Goal: Browse casually: Explore the website without a specific task or goal

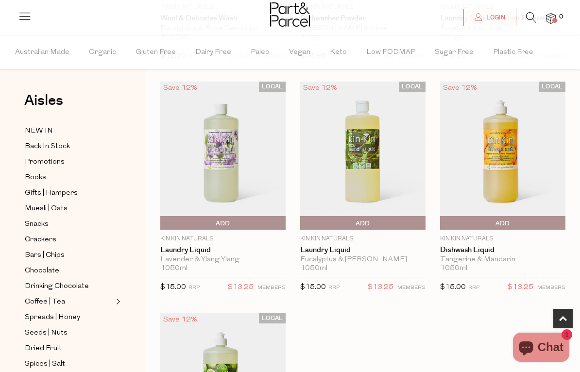
scroll to position [235, 0]
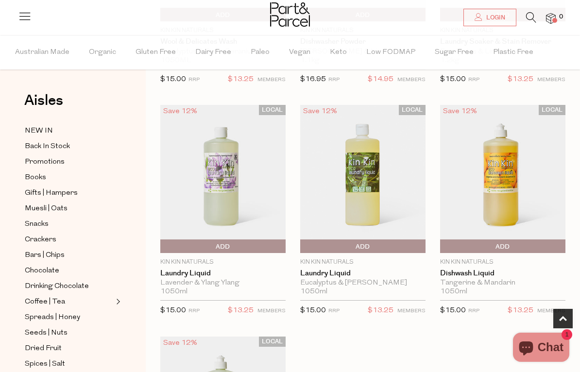
click at [374, 171] on img at bounding box center [362, 179] width 125 height 148
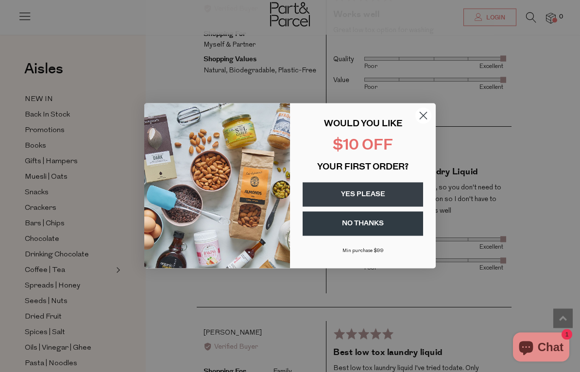
scroll to position [1288, 0]
click at [428, 122] on circle "Close dialog" at bounding box center [423, 116] width 16 height 16
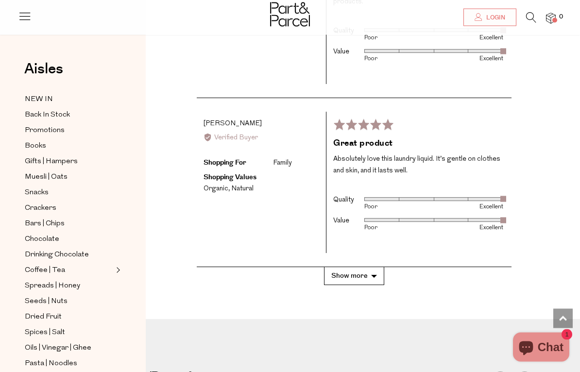
click at [372, 268] on button "Show more" at bounding box center [354, 277] width 60 height 18
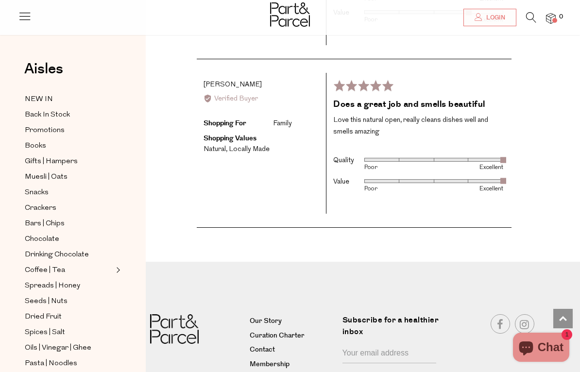
scroll to position [2452, 0]
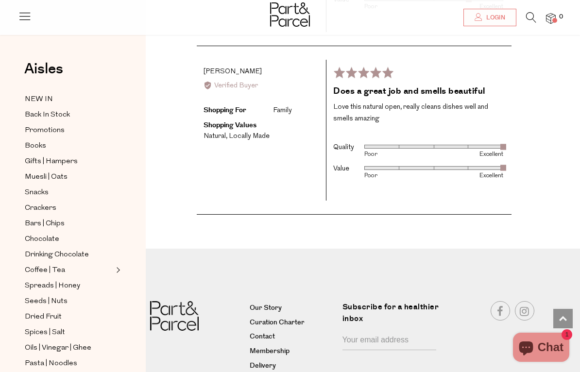
click at [395, 332] on input "Your email address" at bounding box center [390, 341] width 94 height 18
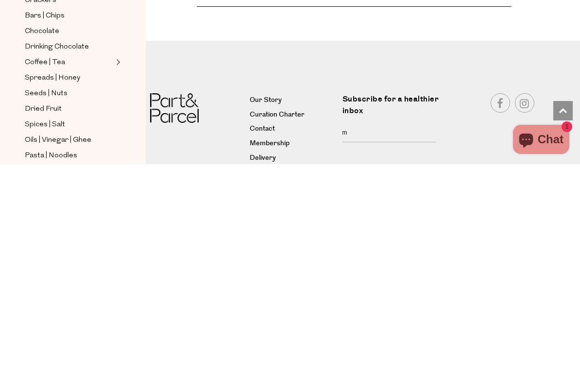
scroll to position [2464, 0]
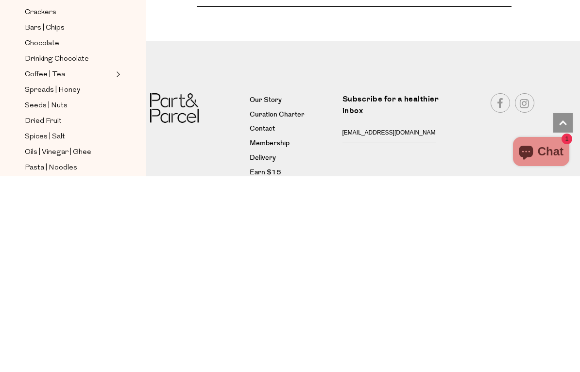
type input "mandy4g@gmail.com"
click at [469, 289] on div "Connect With Us" at bounding box center [492, 332] width 100 height 87
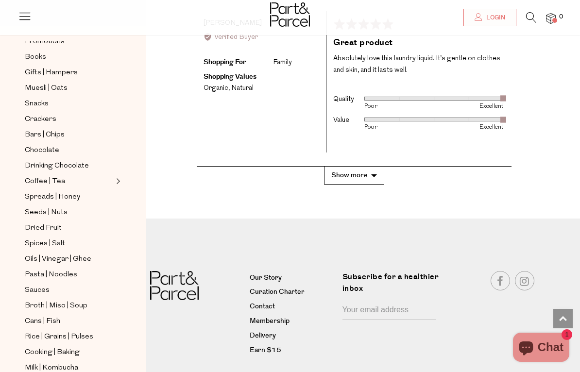
scroll to position [79, 0]
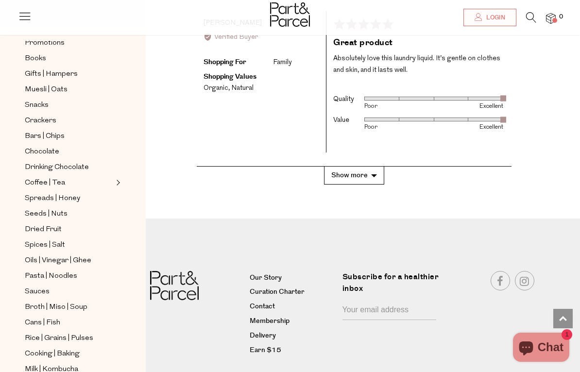
click at [65, 177] on link "Coffee | Tea" at bounding box center [69, 183] width 88 height 12
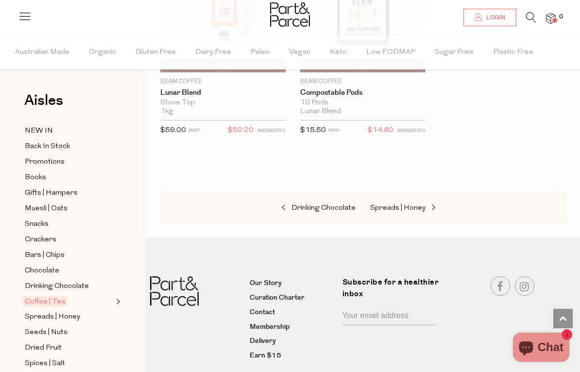
scroll to position [6918, 0]
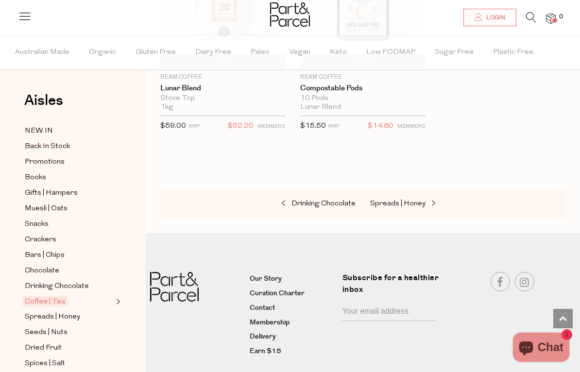
click at [316, 198] on link "Drinking Chocolate" at bounding box center [306, 204] width 97 height 13
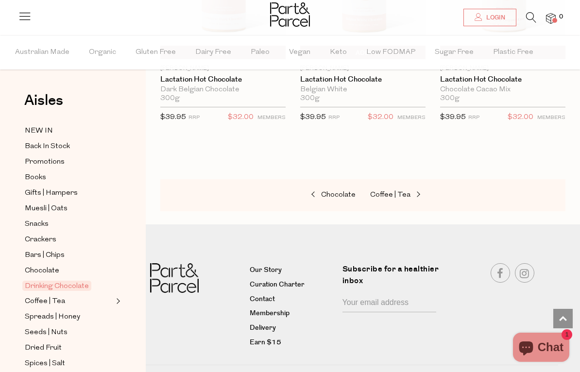
scroll to position [1375, 0]
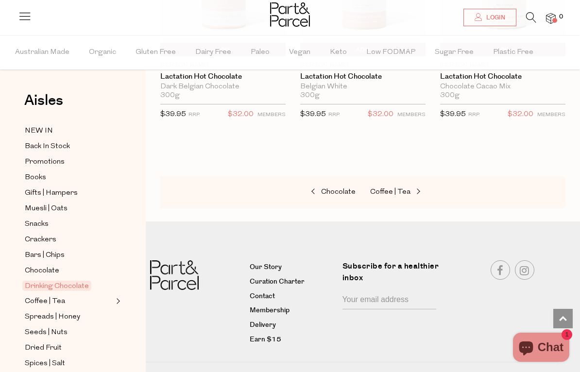
click at [339, 190] on span "Chocolate" at bounding box center [338, 192] width 34 height 7
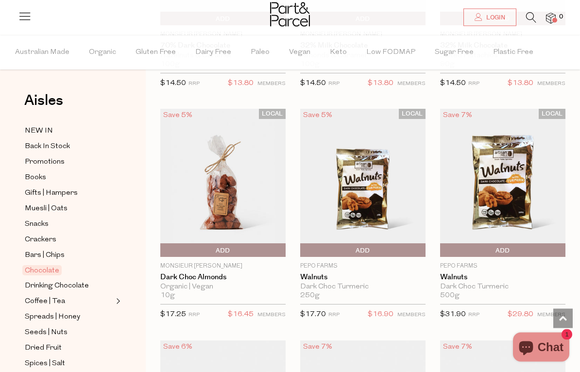
scroll to position [2796, 0]
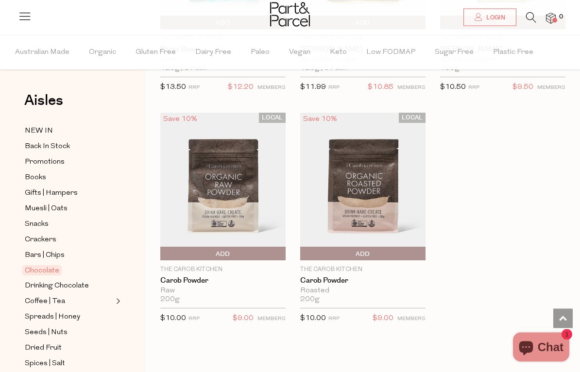
scroll to position [4411, 0]
click at [44, 176] on span "Books" at bounding box center [35, 178] width 21 height 12
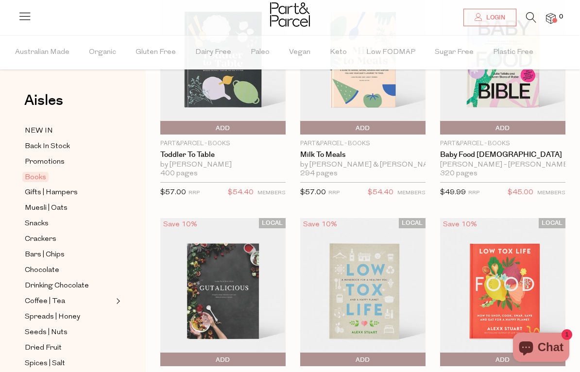
scroll to position [5, 0]
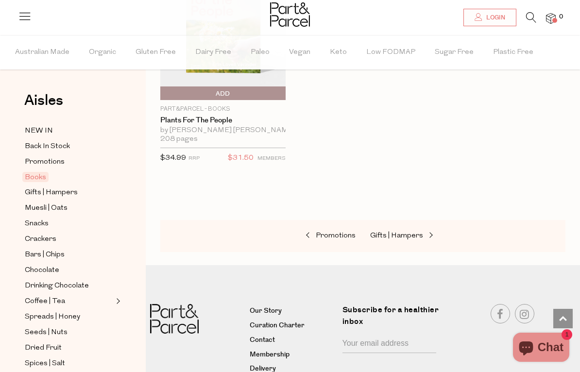
click at [53, 161] on span "Promotions" at bounding box center [45, 162] width 40 height 12
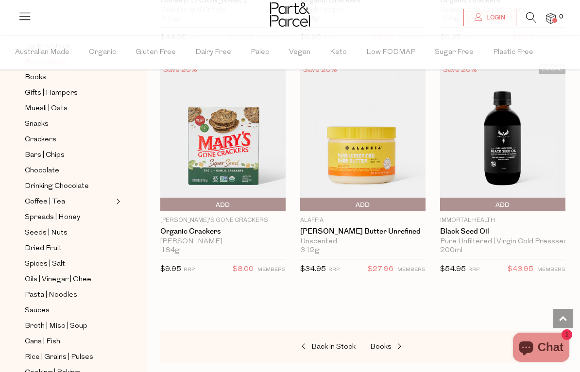
scroll to position [110, 0]
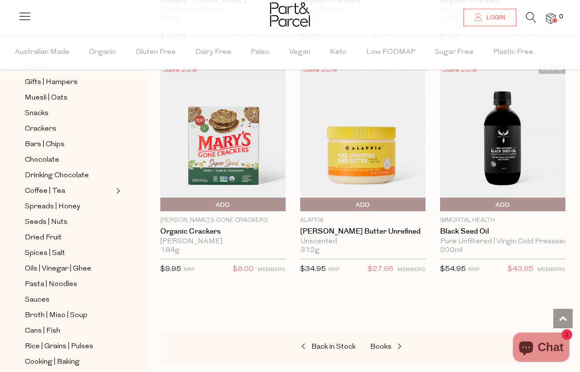
click at [61, 217] on span "Seeds | Nuts" at bounding box center [46, 223] width 43 height 12
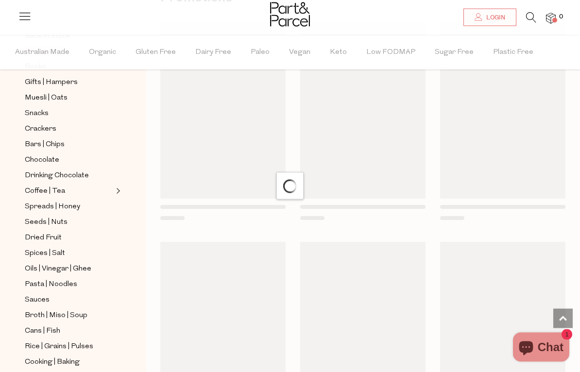
scroll to position [5, 0]
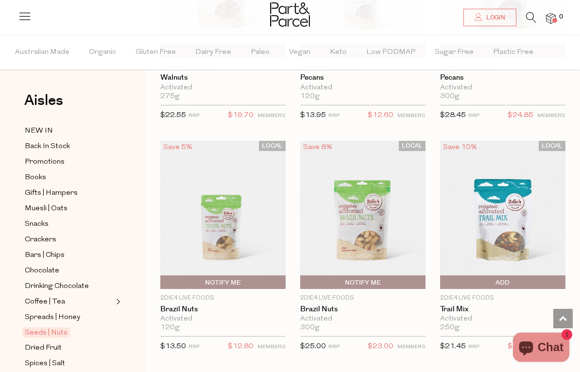
click at [47, 343] on span "Dried Fruit" at bounding box center [43, 349] width 37 height 12
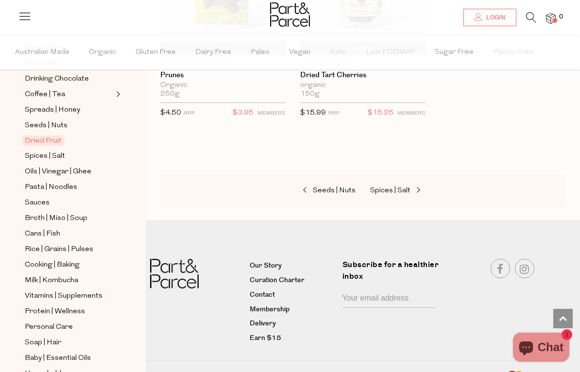
scroll to position [205, 0]
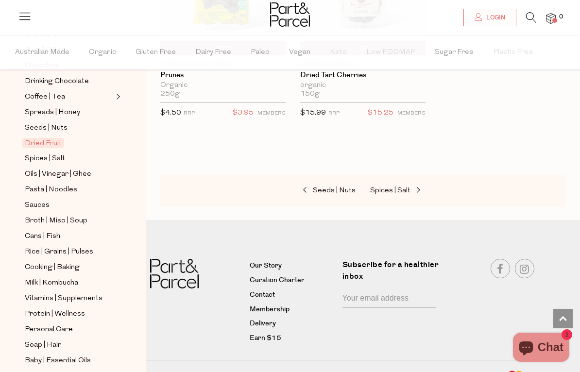
click at [66, 215] on span "Broth | Miso | Soup" at bounding box center [56, 221] width 63 height 12
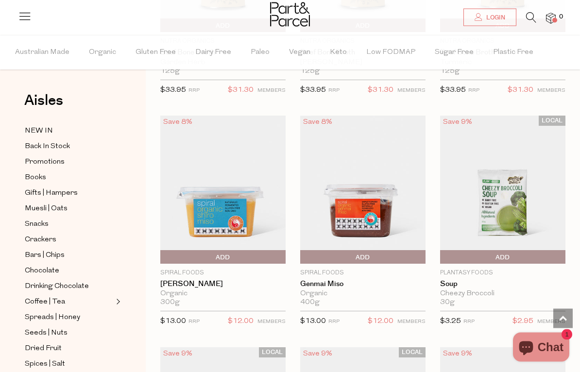
scroll to position [2094, 0]
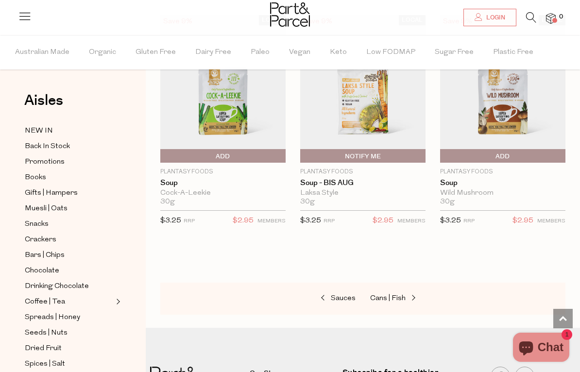
click at [391, 295] on span "Cans | Fish" at bounding box center [387, 298] width 35 height 7
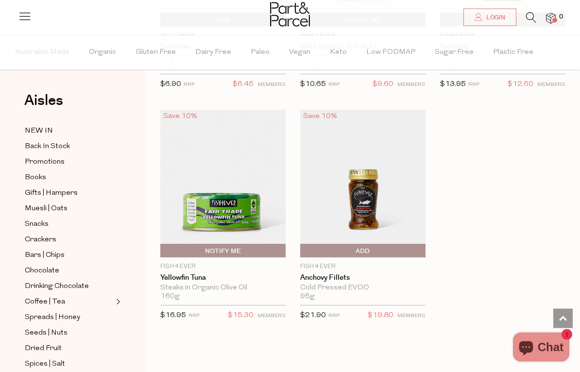
scroll to position [1872, 0]
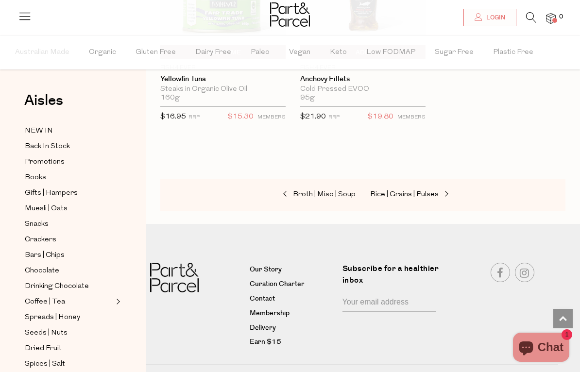
click at [410, 193] on span "Rice | Grains | Pulses" at bounding box center [404, 194] width 69 height 7
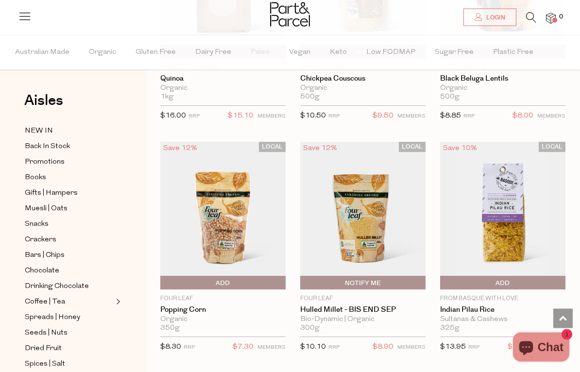
scroll to position [1605, 0]
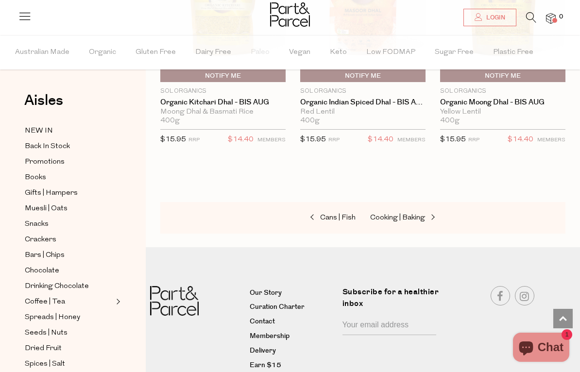
click at [420, 214] on span "Cooking | Baking" at bounding box center [397, 217] width 55 height 7
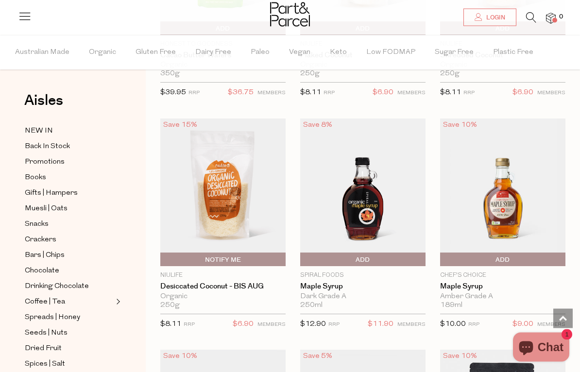
scroll to position [2557, 0]
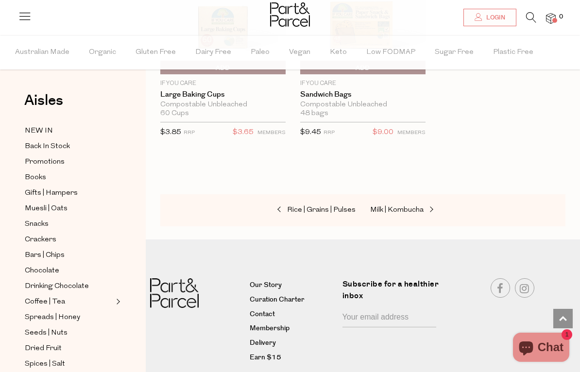
scroll to position [6459, 0]
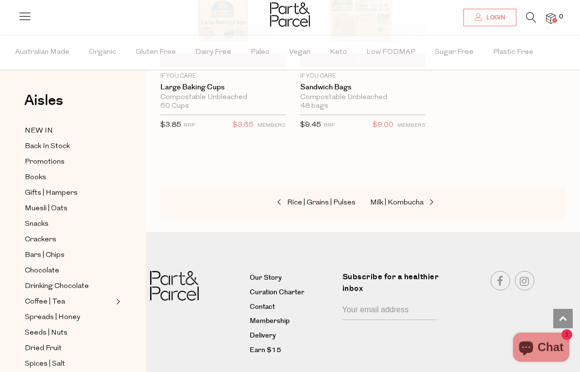
click at [400, 199] on span "Milk | Kombucha" at bounding box center [396, 202] width 53 height 7
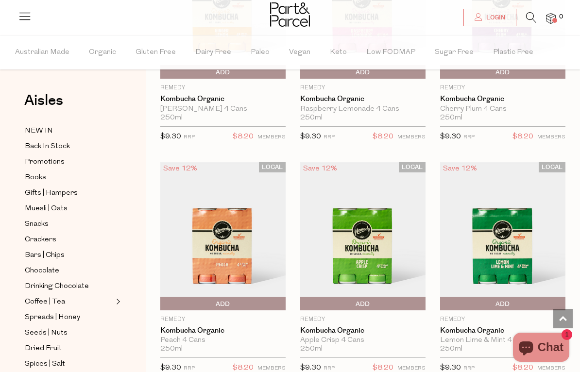
scroll to position [1133, 0]
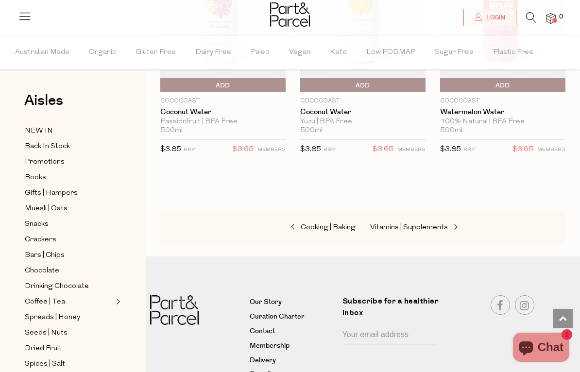
click at [432, 224] on span "Vitamins | Supplements" at bounding box center [409, 227] width 78 height 7
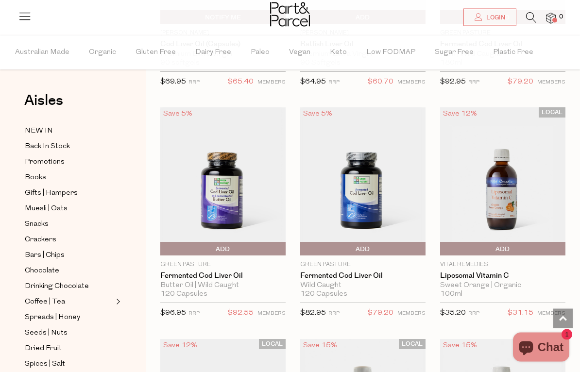
scroll to position [3260, 0]
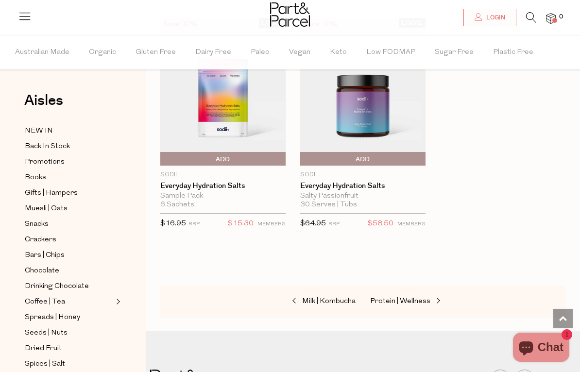
click at [413, 298] on span "Protein | Wellness" at bounding box center [400, 301] width 60 height 7
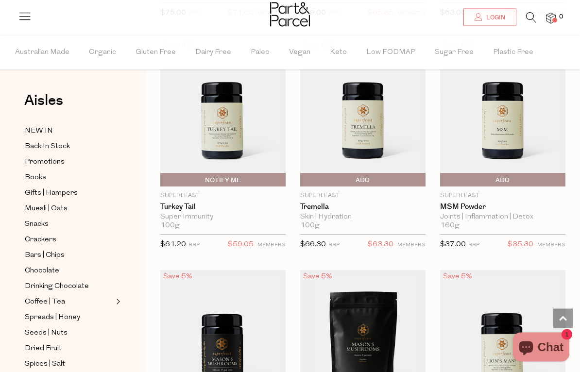
scroll to position [2403, 0]
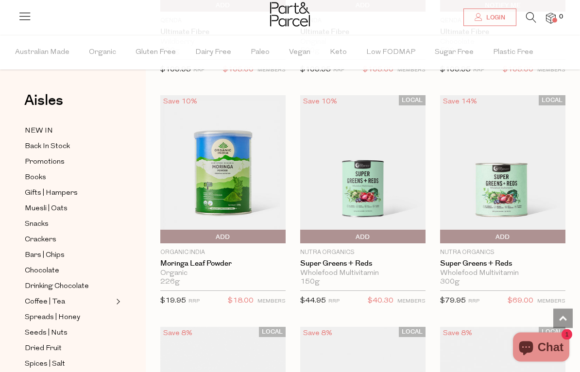
scroll to position [5123, 0]
click at [232, 163] on img at bounding box center [222, 169] width 125 height 148
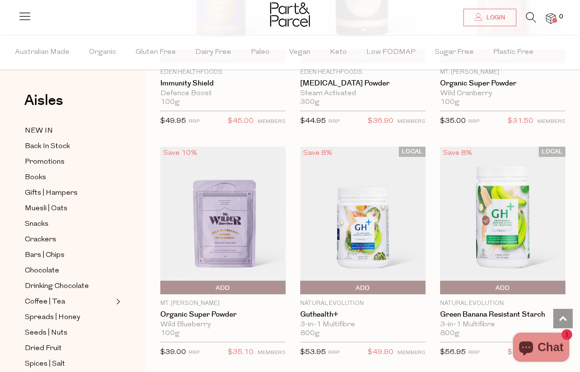
scroll to position [2068, 0]
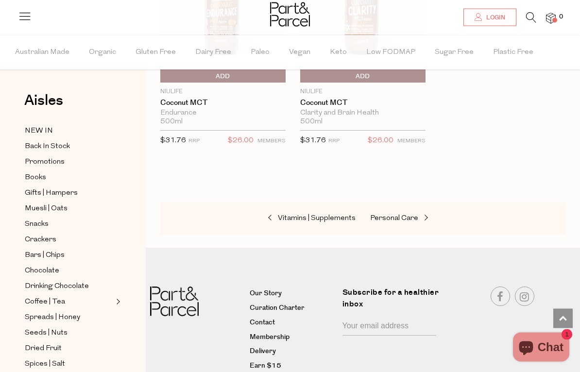
click at [397, 215] on span "Personal Care" at bounding box center [394, 218] width 48 height 7
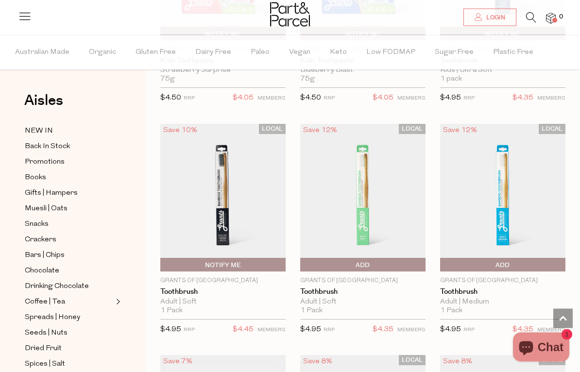
scroll to position [2317, 0]
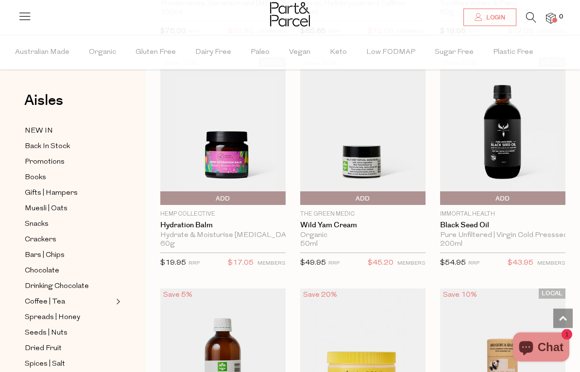
scroll to position [9327, 0]
click at [510, 130] on img at bounding box center [502, 131] width 125 height 148
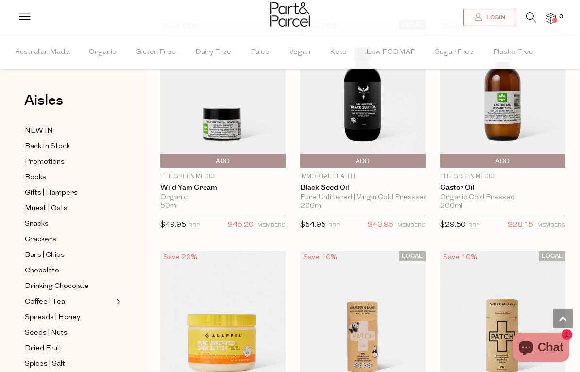
scroll to position [1729, 0]
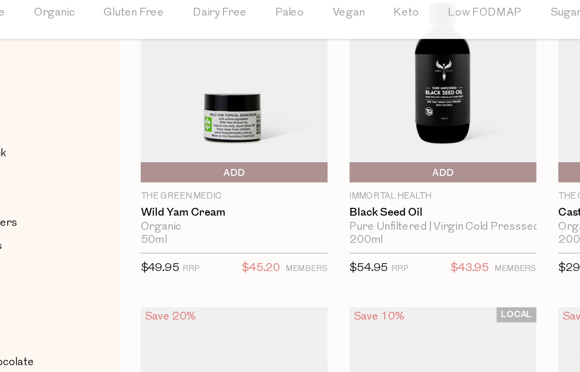
click at [169, 80] on img at bounding box center [222, 91] width 125 height 148
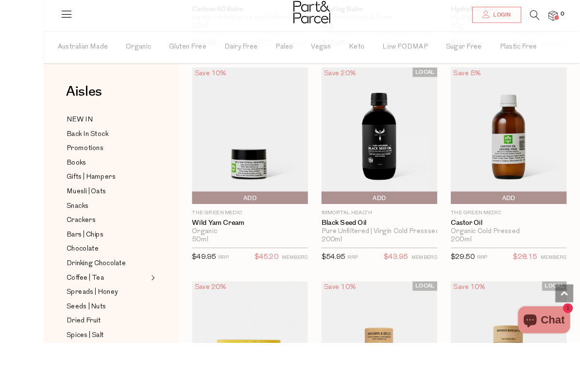
scroll to position [1702, 0]
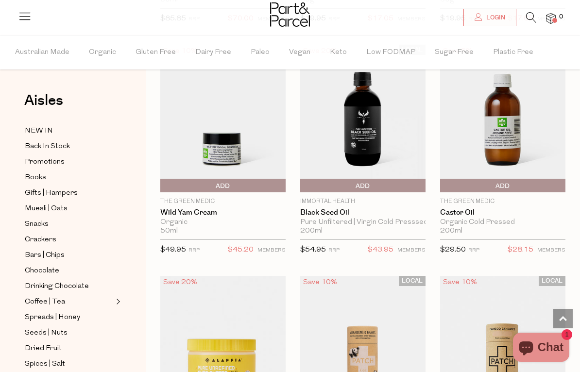
click at [509, 136] on img at bounding box center [502, 118] width 125 height 148
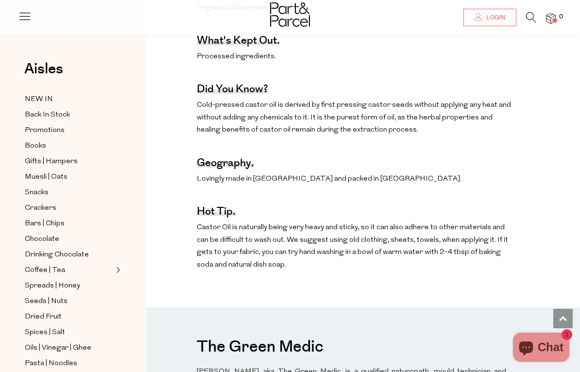
scroll to position [529, 0]
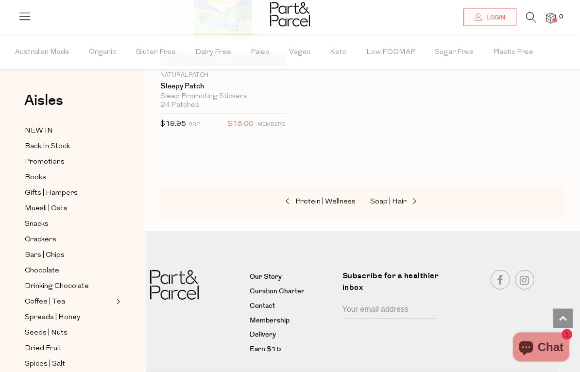
scroll to position [2762, 0]
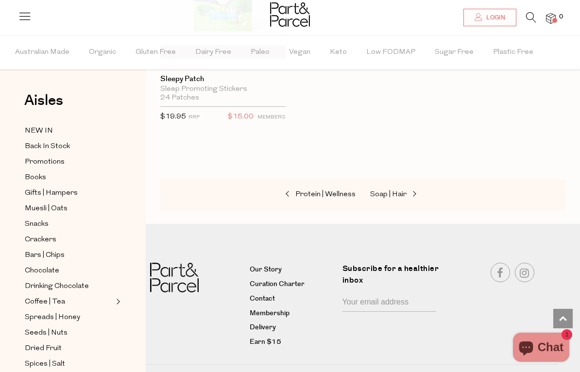
click at [394, 191] on span "Soap | Hair" at bounding box center [388, 194] width 36 height 7
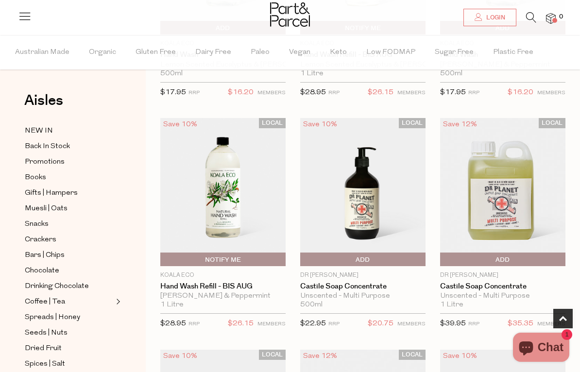
scroll to position [241, 0]
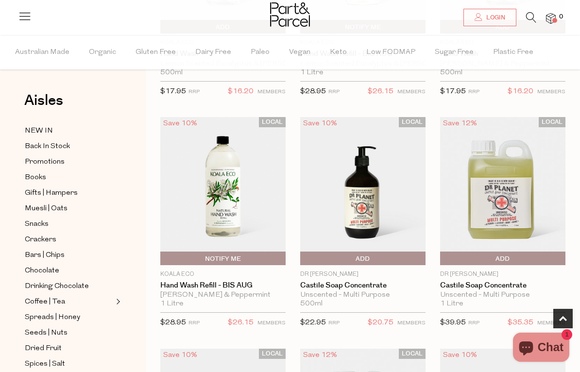
click at [506, 194] on img at bounding box center [502, 191] width 125 height 148
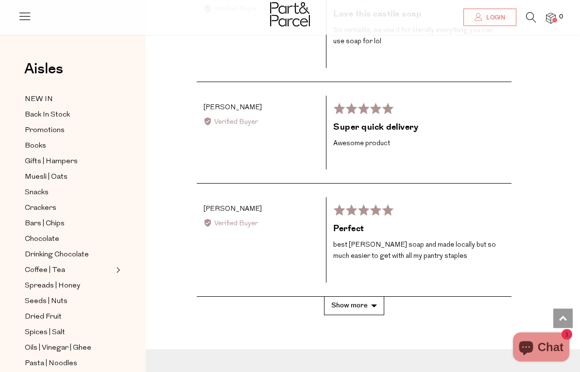
scroll to position [1407, 0]
click at [366, 298] on button "Show more" at bounding box center [354, 306] width 60 height 18
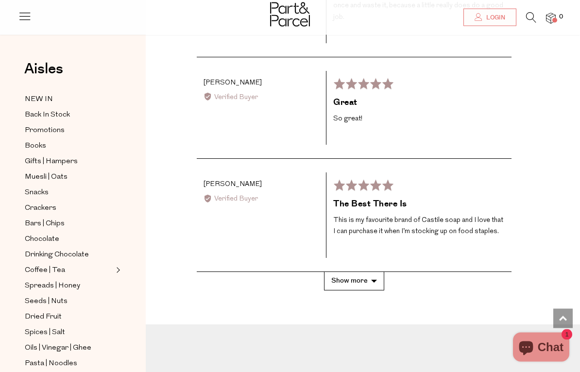
scroll to position [2049, 0]
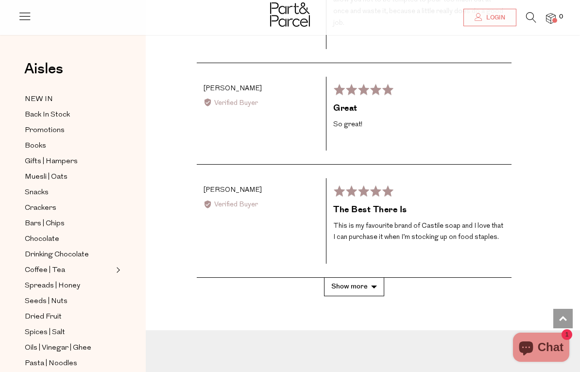
click at [363, 278] on button "Show more" at bounding box center [354, 287] width 60 height 18
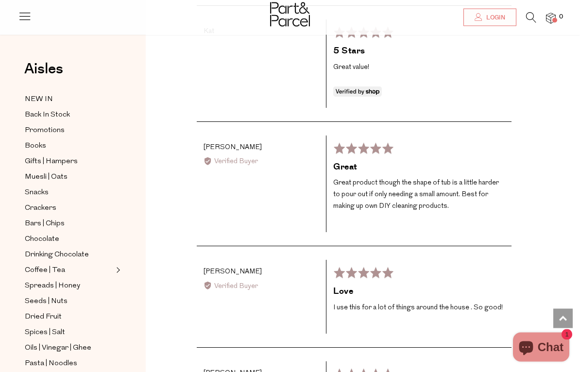
scroll to position [2322, 0]
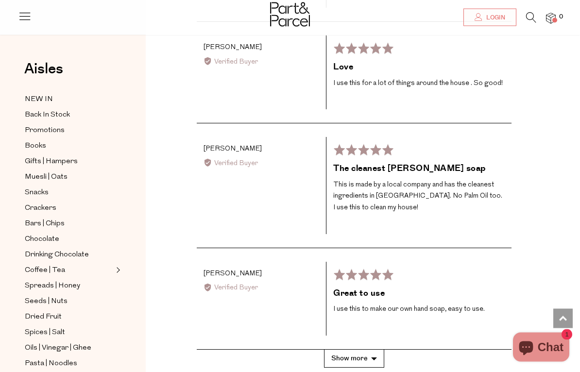
click at [373, 350] on button "Show more" at bounding box center [354, 359] width 60 height 18
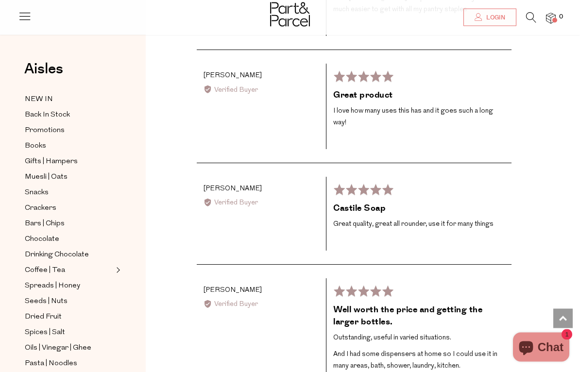
scroll to position [1631, 0]
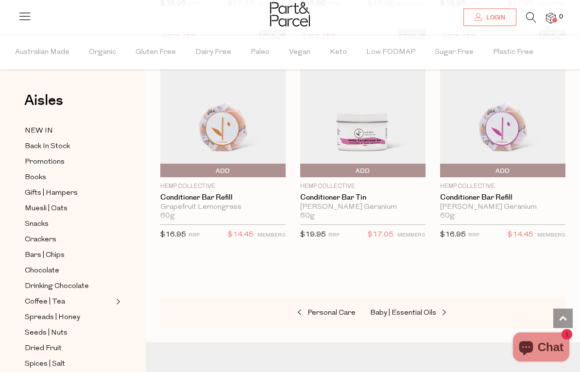
scroll to position [3569, 0]
click at [412, 309] on span "Baby | Essential Oils" at bounding box center [403, 312] width 66 height 7
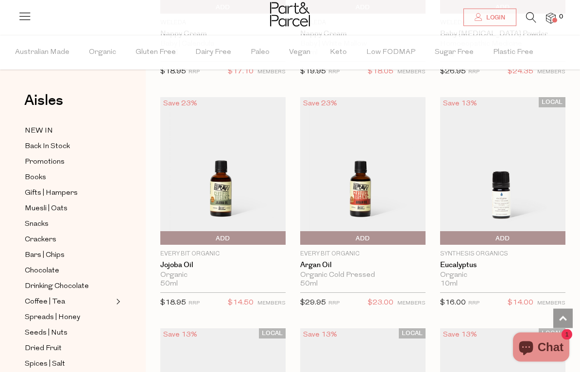
scroll to position [724, 0]
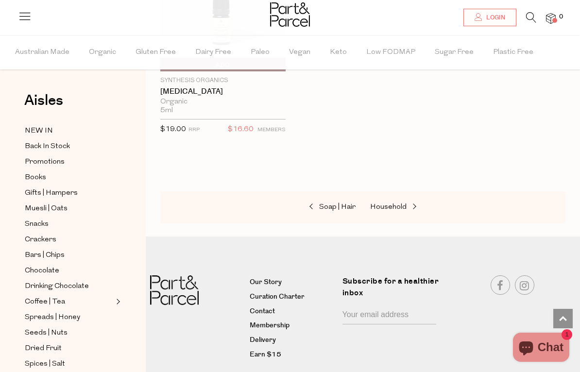
click at [395, 207] on span "Household" at bounding box center [388, 207] width 36 height 7
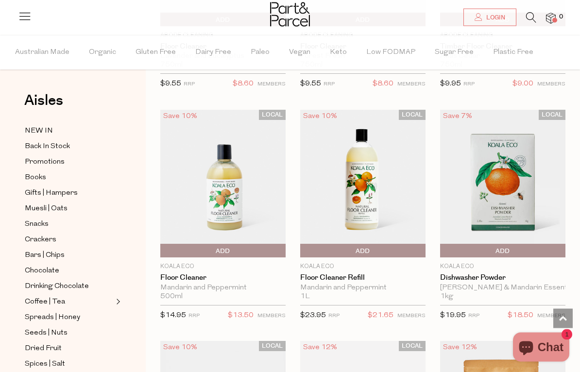
scroll to position [1869, 0]
click at [506, 189] on img at bounding box center [502, 184] width 125 height 148
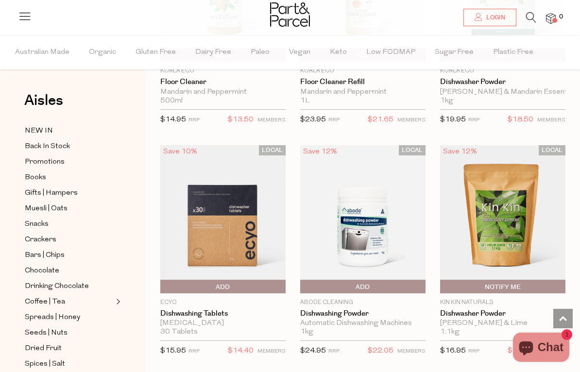
scroll to position [2065, 0]
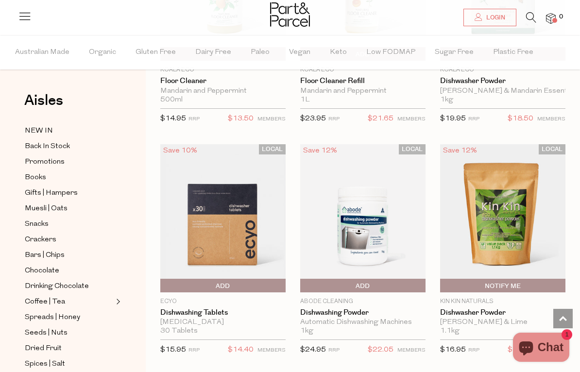
click at [515, 229] on img at bounding box center [502, 218] width 125 height 148
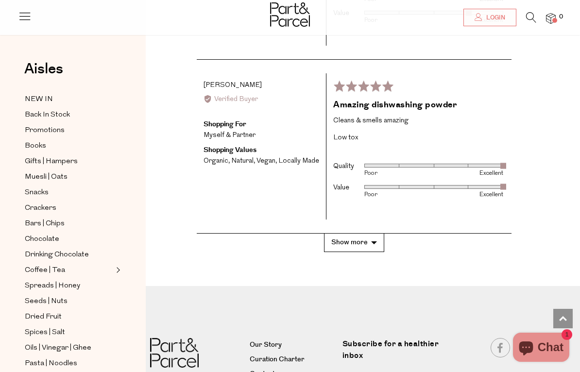
scroll to position [1905, 0]
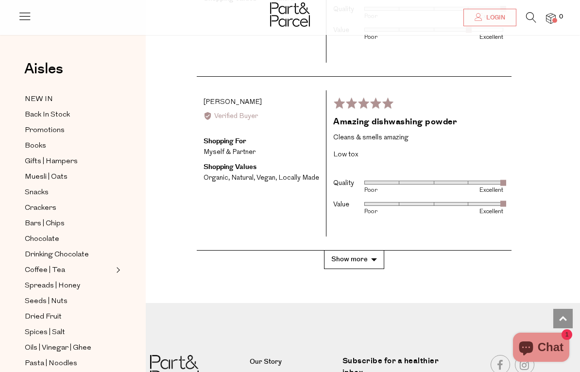
click at [364, 251] on button "Show more" at bounding box center [354, 260] width 60 height 18
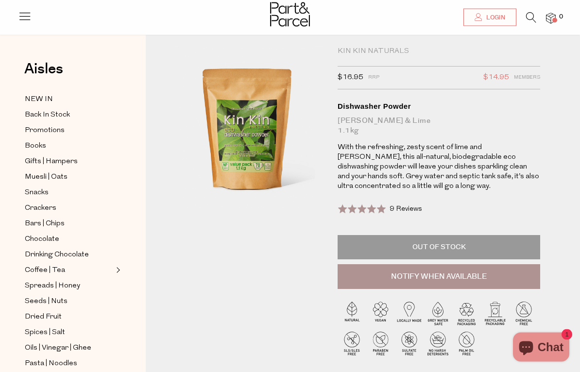
scroll to position [0, 0]
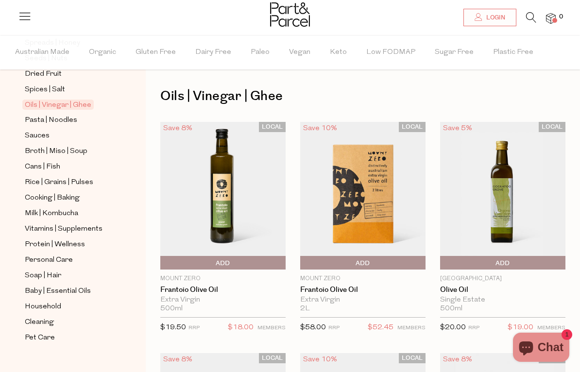
scroll to position [274, 0]
click at [58, 302] on span "Household" at bounding box center [43, 308] width 36 height 12
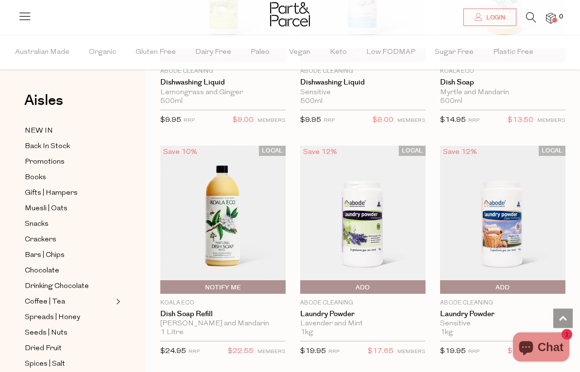
scroll to position [2759, 0]
click at [247, 233] on img at bounding box center [222, 219] width 125 height 148
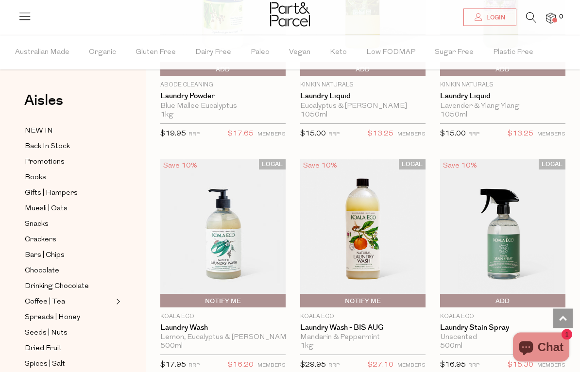
scroll to position [3208, 0]
click at [374, 240] on img at bounding box center [362, 233] width 125 height 148
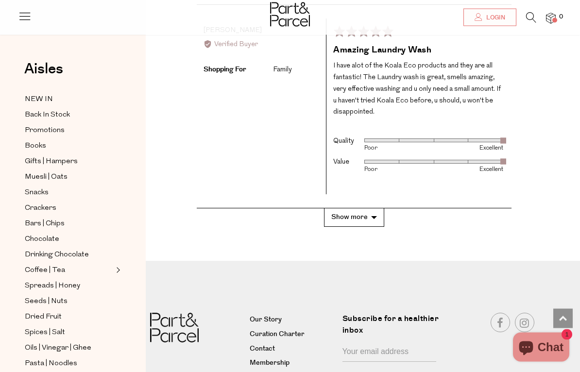
scroll to position [2070, 0]
click at [363, 209] on button "Show more" at bounding box center [354, 218] width 60 height 18
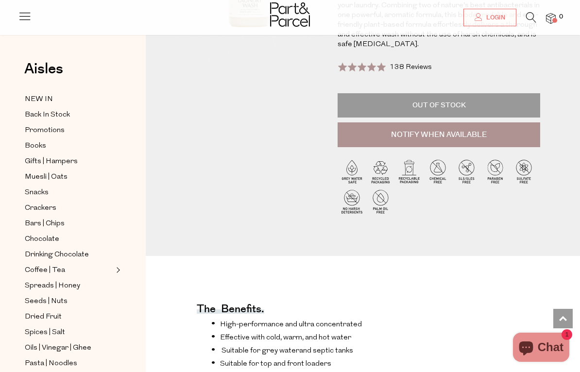
scroll to position [154, 0]
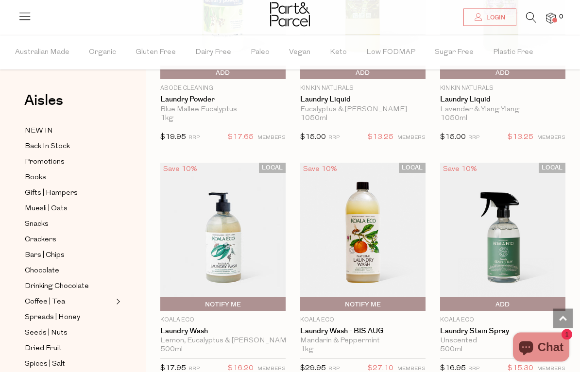
scroll to position [3204, 0]
click at [231, 240] on img at bounding box center [222, 237] width 125 height 148
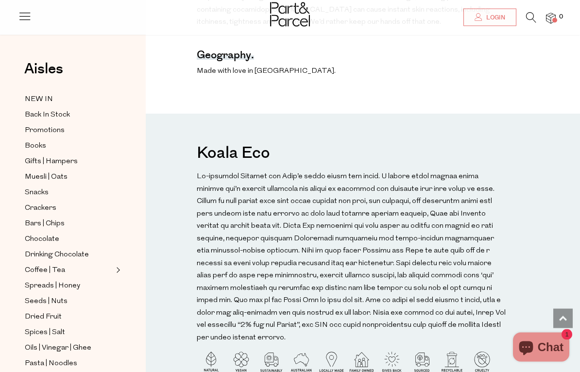
scroll to position [793, 0]
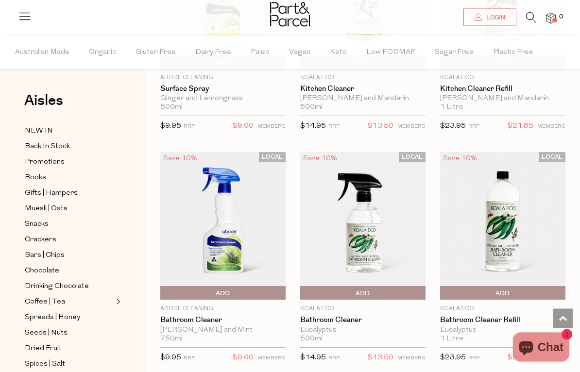
scroll to position [1132, 0]
click at [514, 228] on img at bounding box center [502, 226] width 125 height 148
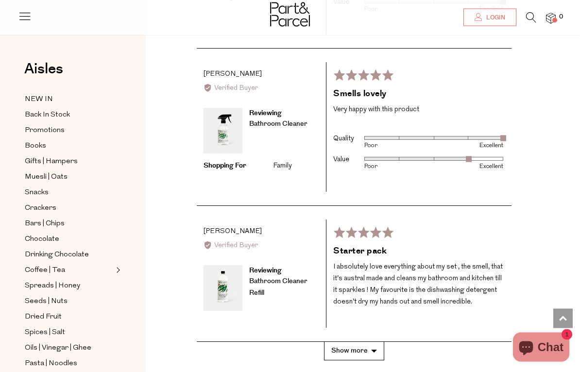
scroll to position [1767, 0]
click at [361, 342] on button "Show more" at bounding box center [354, 351] width 60 height 18
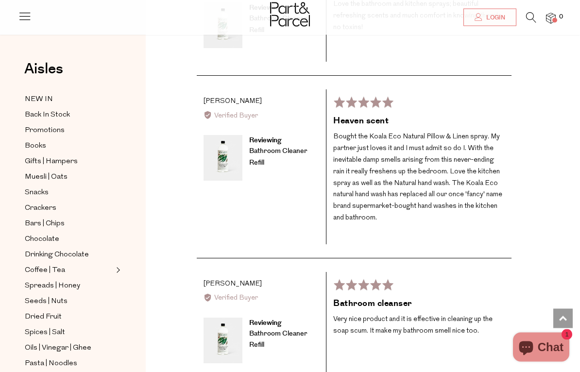
scroll to position [2450, 0]
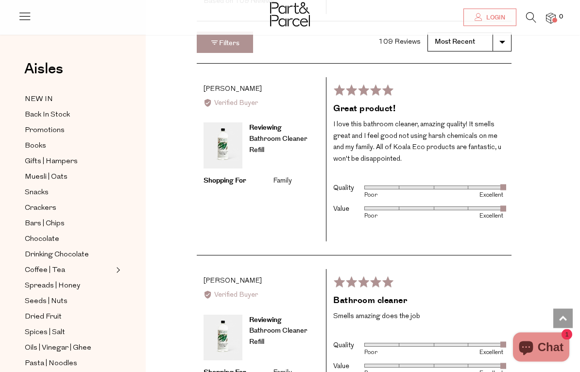
scroll to position [1181, 0]
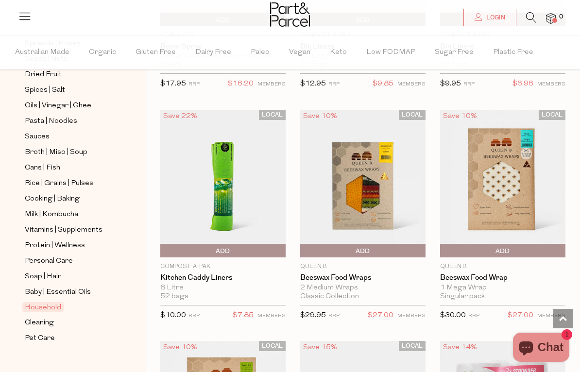
scroll to position [274, 0]
click at [48, 318] on span "Cleaning" at bounding box center [39, 324] width 29 height 12
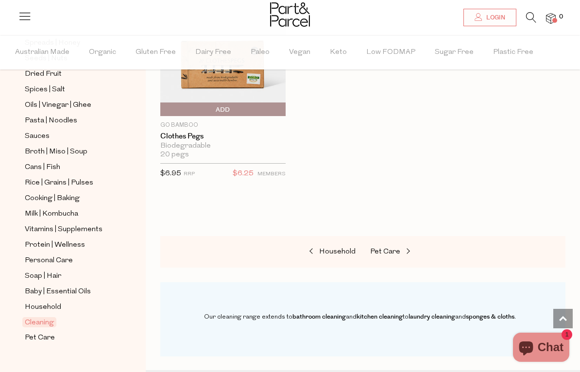
scroll to position [274, 0]
click at [46, 333] on span "Pet Care" at bounding box center [40, 339] width 30 height 12
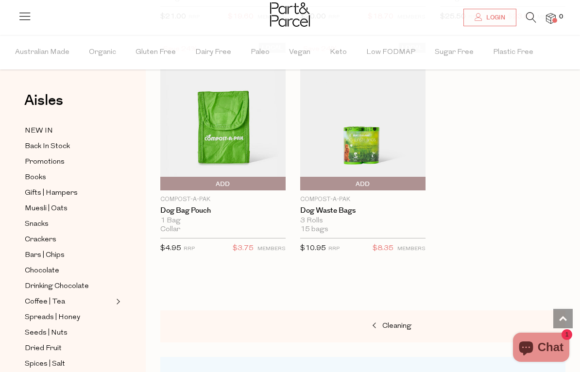
scroll to position [1097, 0]
